Goal: Task Accomplishment & Management: Complete application form

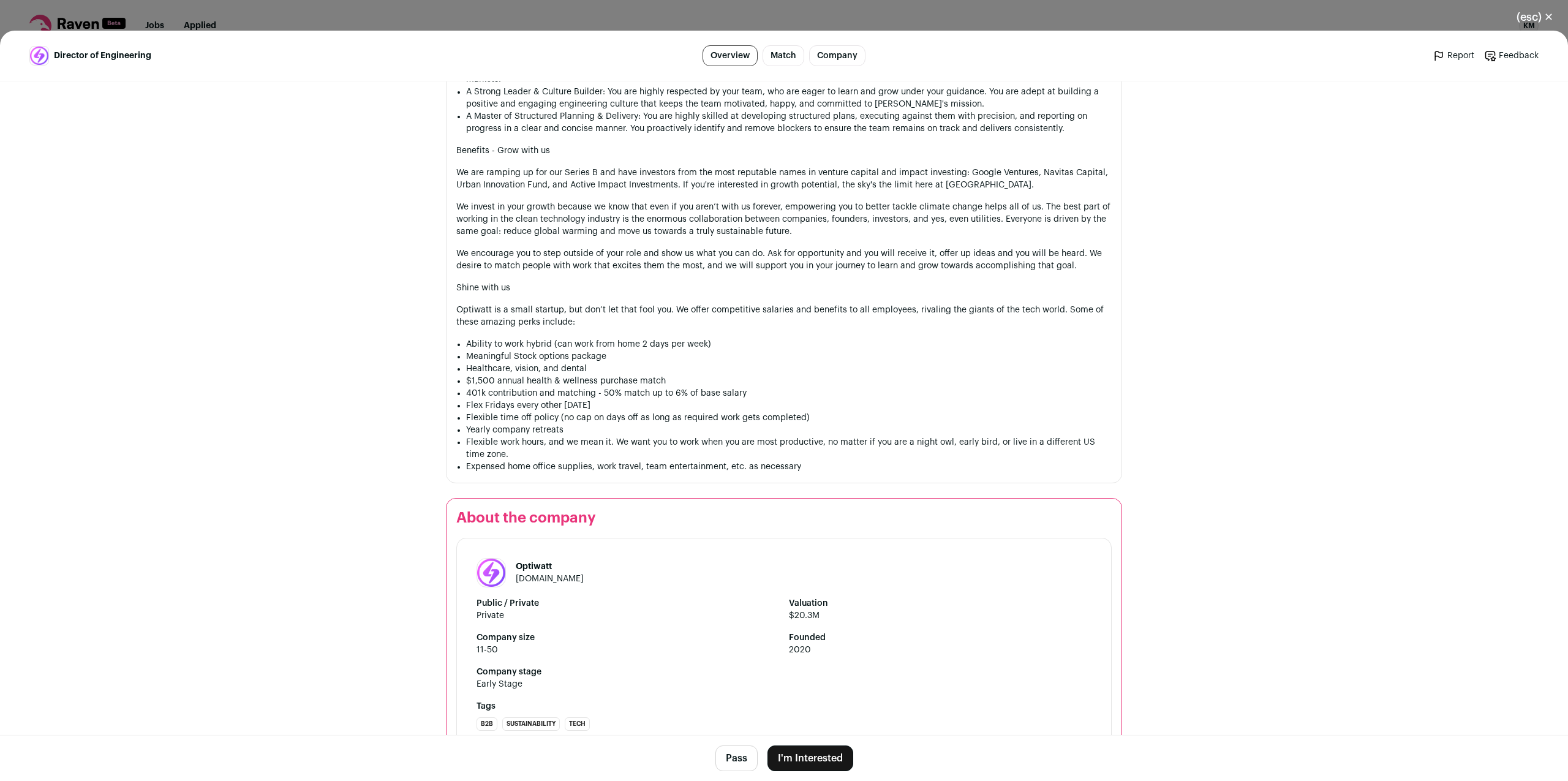
scroll to position [1287, 0]
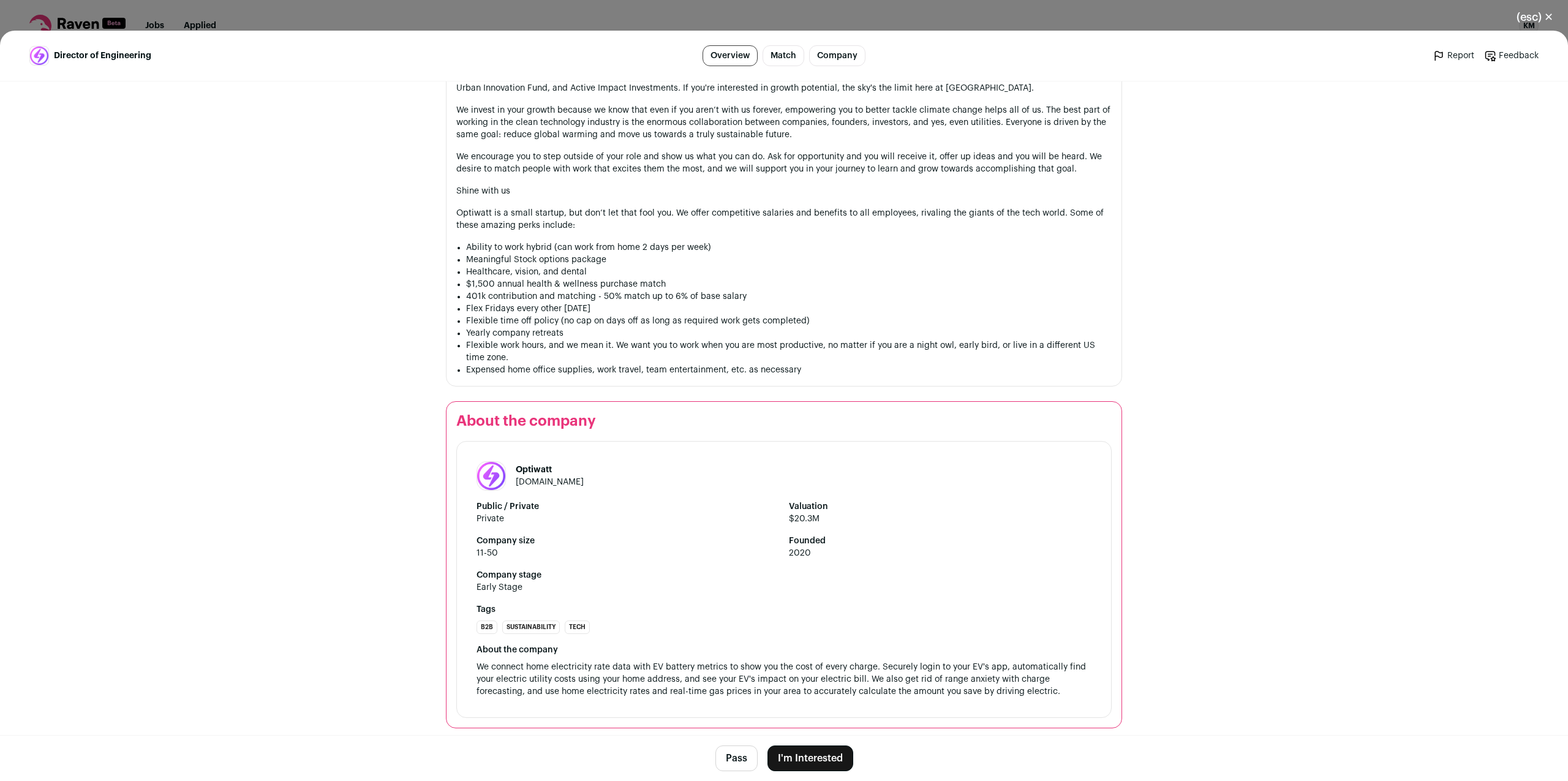
click at [832, 753] on button "I'm Interested" at bounding box center [810, 758] width 86 height 26
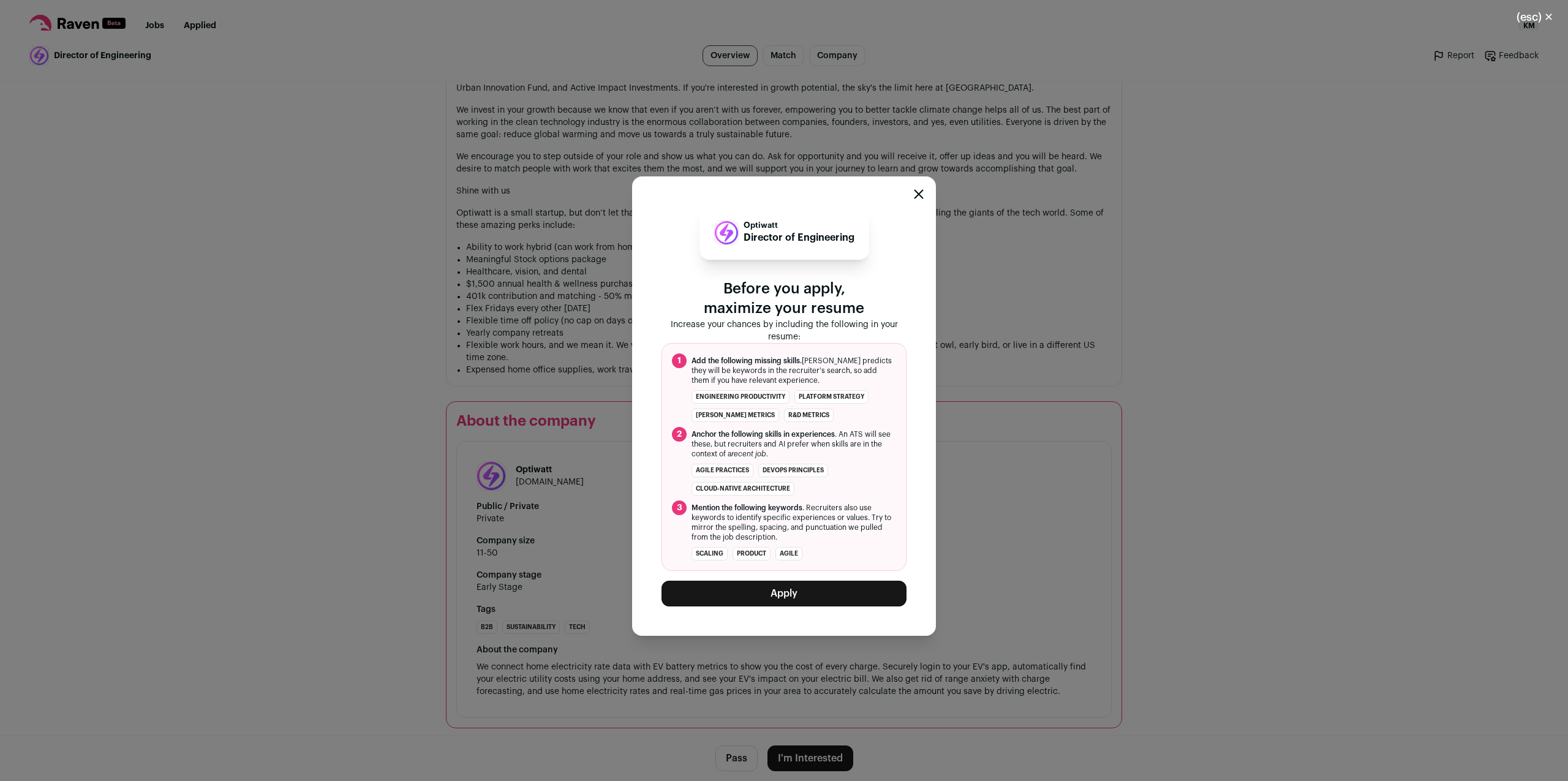
click at [778, 600] on button "Apply" at bounding box center [784, 593] width 245 height 26
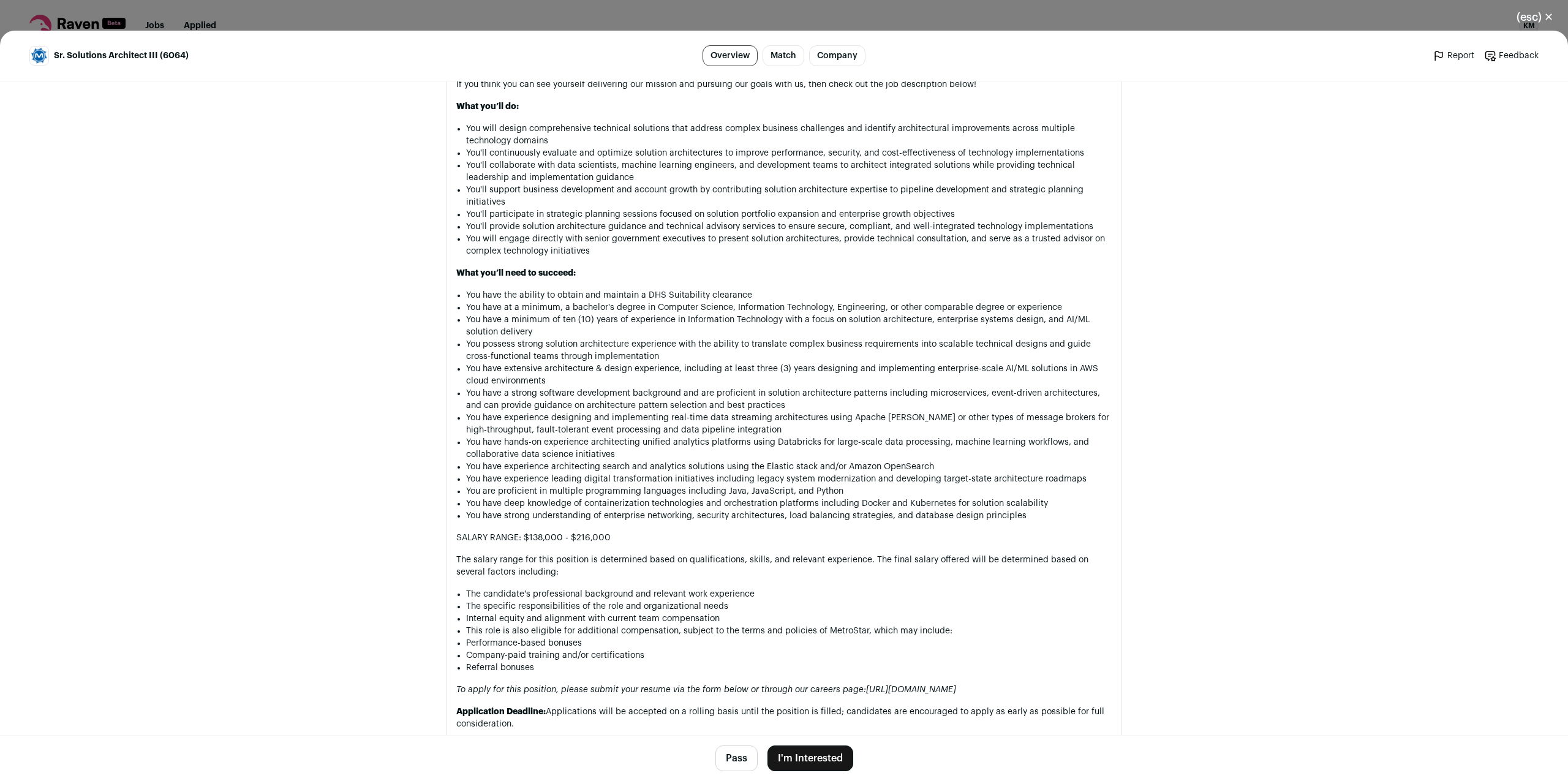
scroll to position [750, 0]
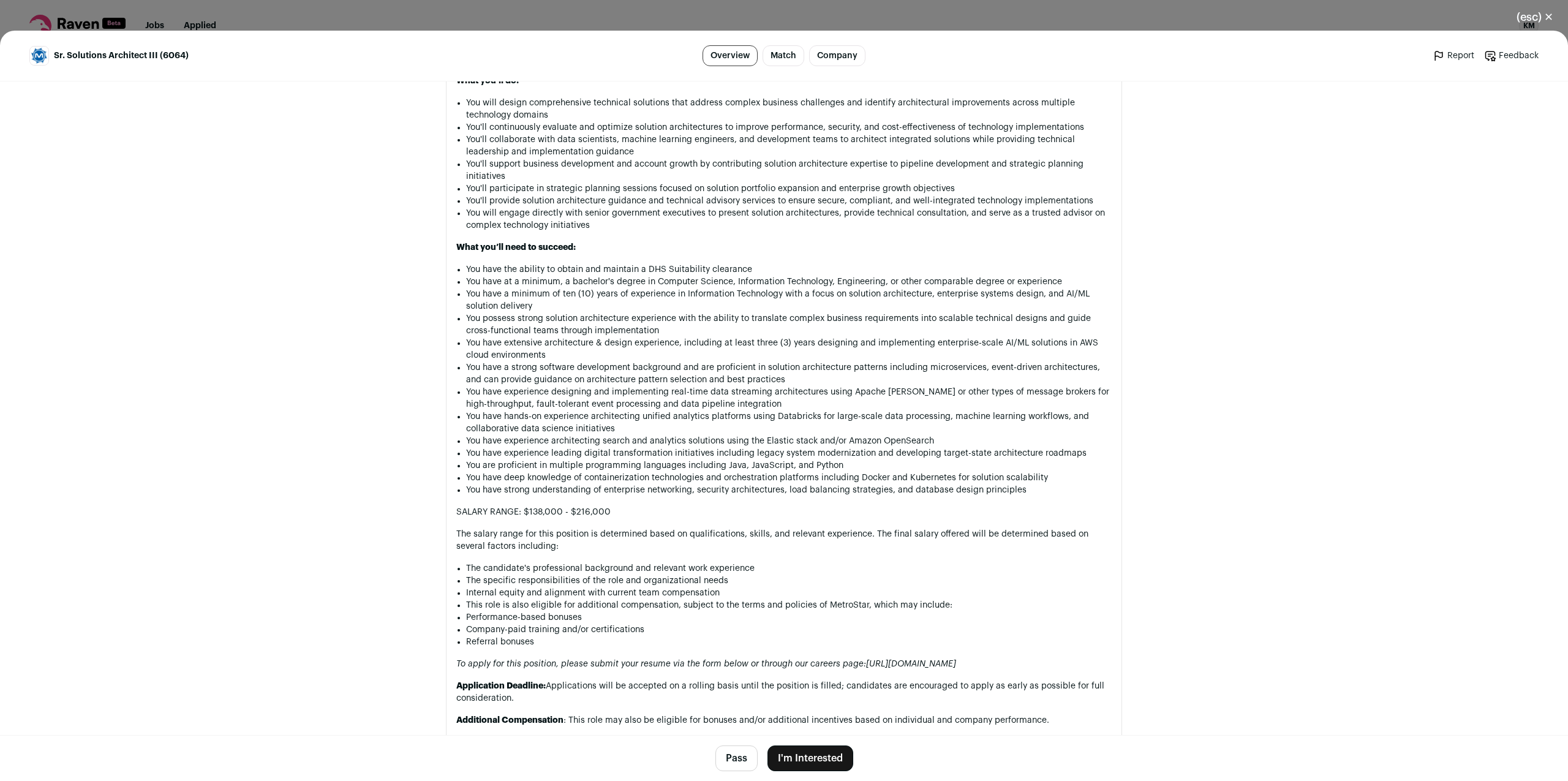
click at [820, 752] on button "I'm Interested" at bounding box center [810, 758] width 86 height 26
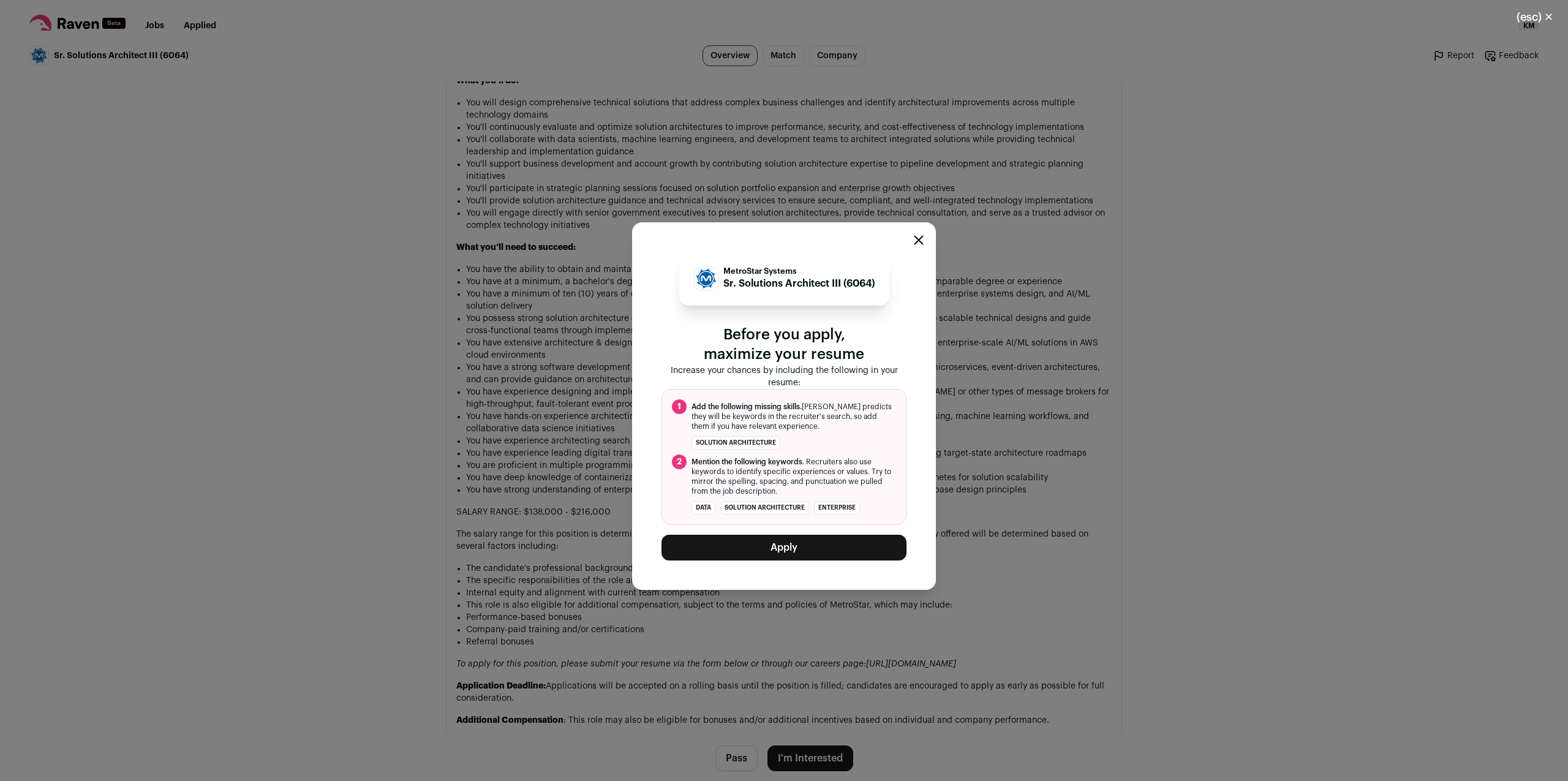
click at [828, 557] on button "Apply" at bounding box center [784, 547] width 245 height 26
